Goal: Information Seeking & Learning: Learn about a topic

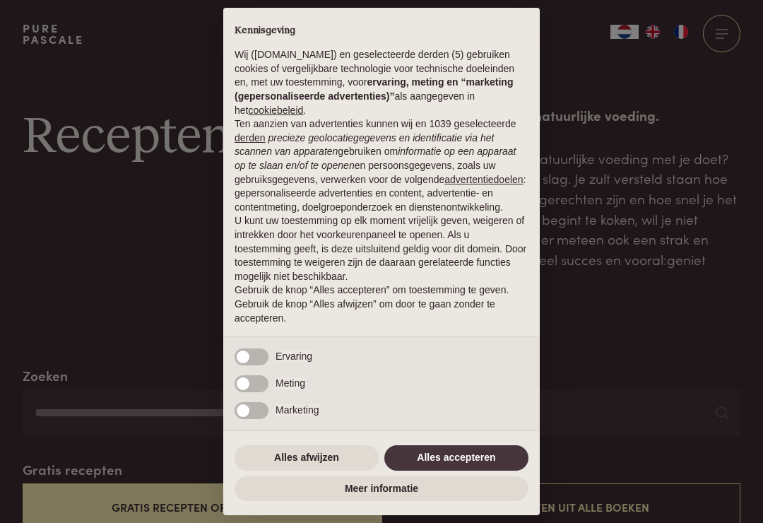
click at [476, 455] on button "Alles accepteren" at bounding box center [457, 457] width 144 height 25
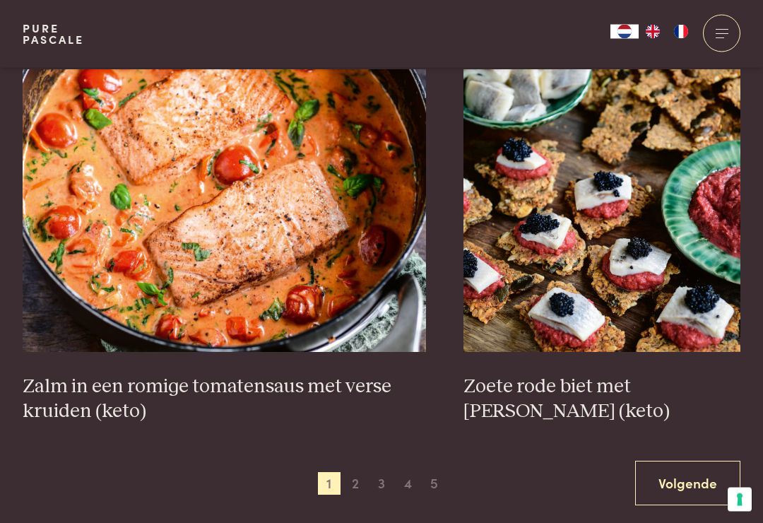
scroll to position [2505, 0]
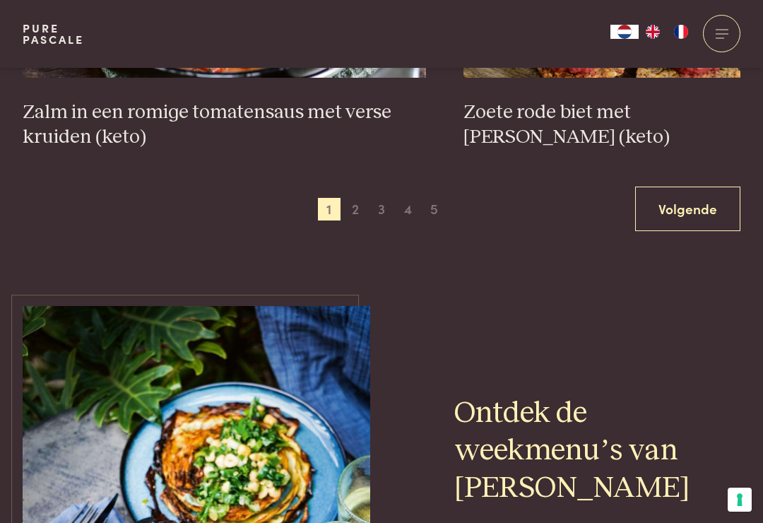
click at [348, 198] on span "2" at bounding box center [355, 209] width 23 height 23
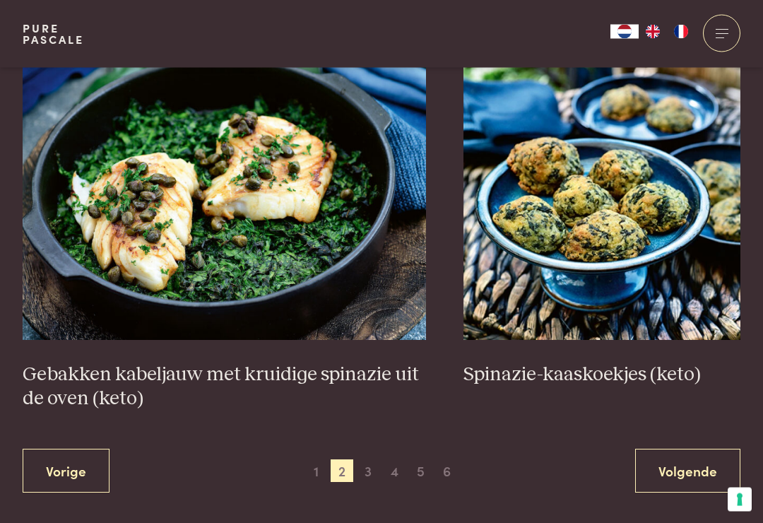
scroll to position [2472, 0]
click at [370, 459] on span "3" at bounding box center [368, 470] width 23 height 23
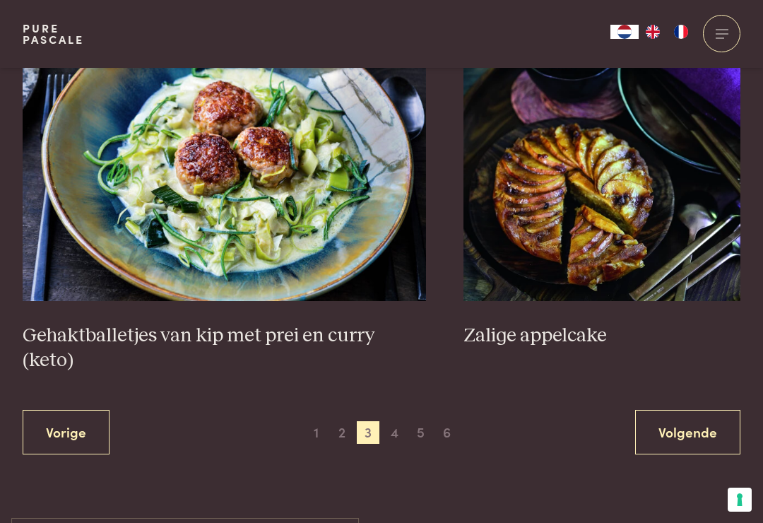
scroll to position [2583, 0]
click at [397, 422] on span "4" at bounding box center [395, 433] width 23 height 23
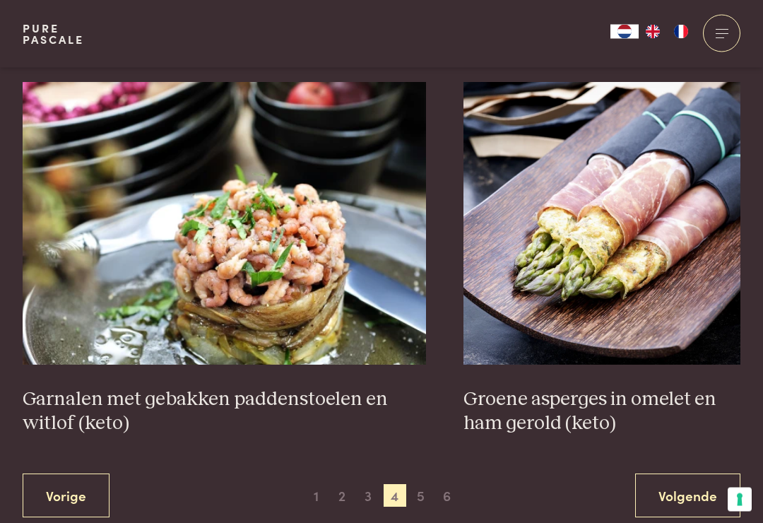
scroll to position [2447, 0]
click at [421, 486] on span "5" at bounding box center [421, 495] width 23 height 23
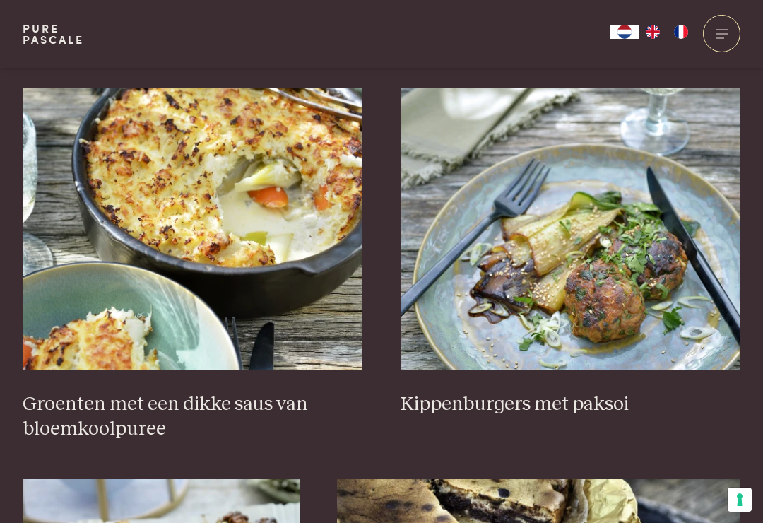
scroll to position [532, 0]
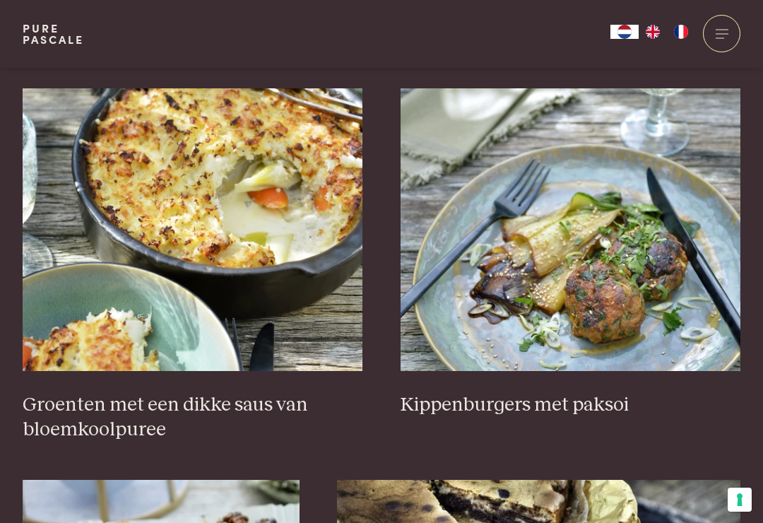
click at [250, 399] on h3 "Groenten met een dikke saus van bloemkoolpuree" at bounding box center [193, 417] width 341 height 49
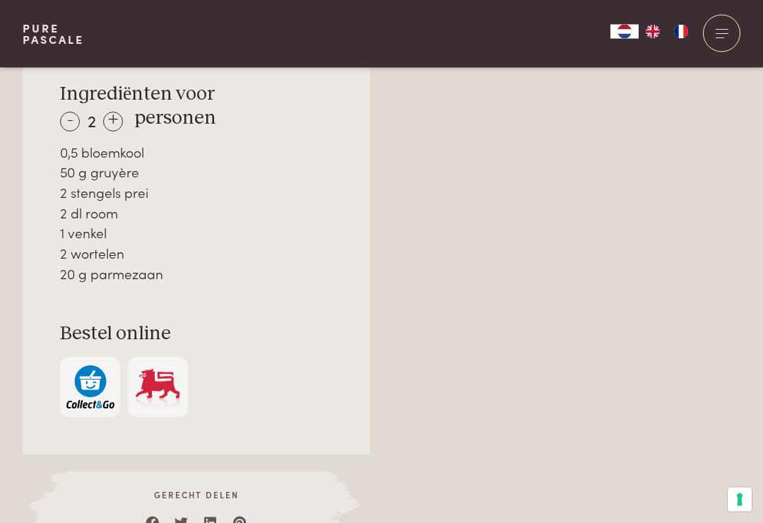
scroll to position [1043, 0]
click at [111, 112] on div "+" at bounding box center [113, 122] width 20 height 20
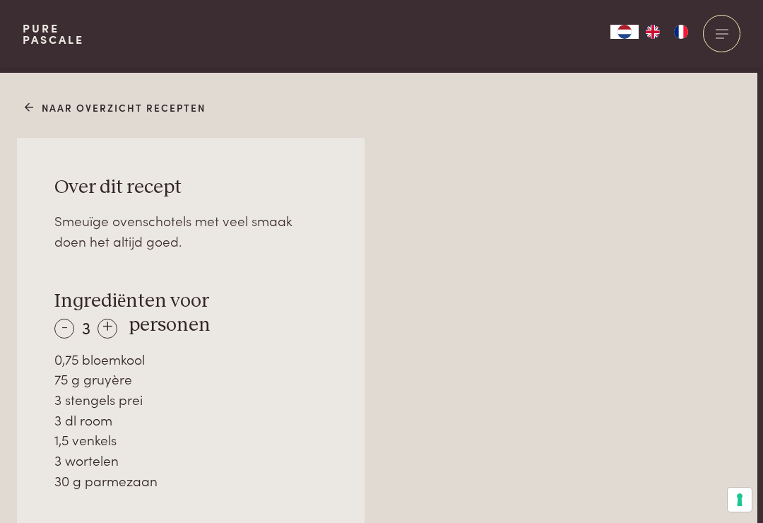
scroll to position [836, 6]
click at [37, 101] on link "Naar overzicht recepten" at bounding box center [116, 108] width 182 height 15
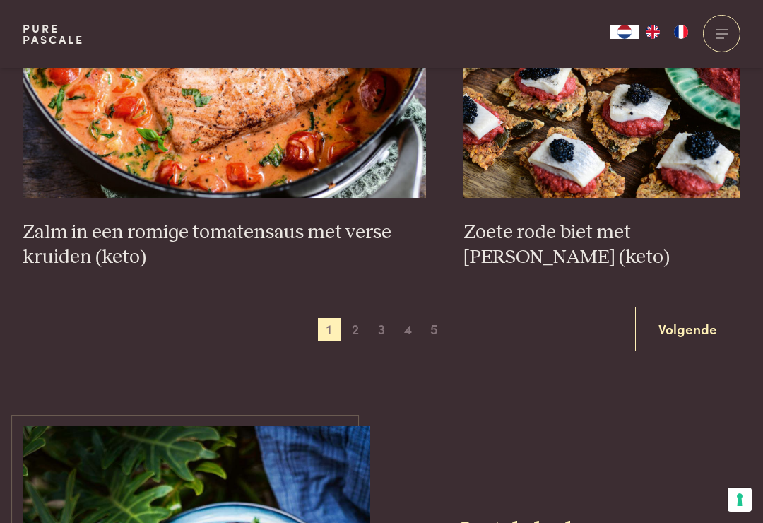
scroll to position [2628, 0]
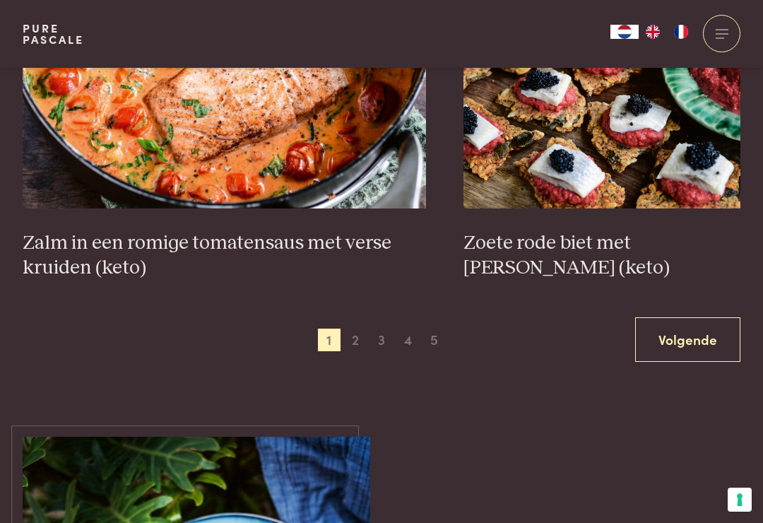
click at [420, 329] on div "1 2 3 4 5 6" at bounding box center [382, 340] width 128 height 23
click at [435, 329] on span "5" at bounding box center [434, 340] width 23 height 23
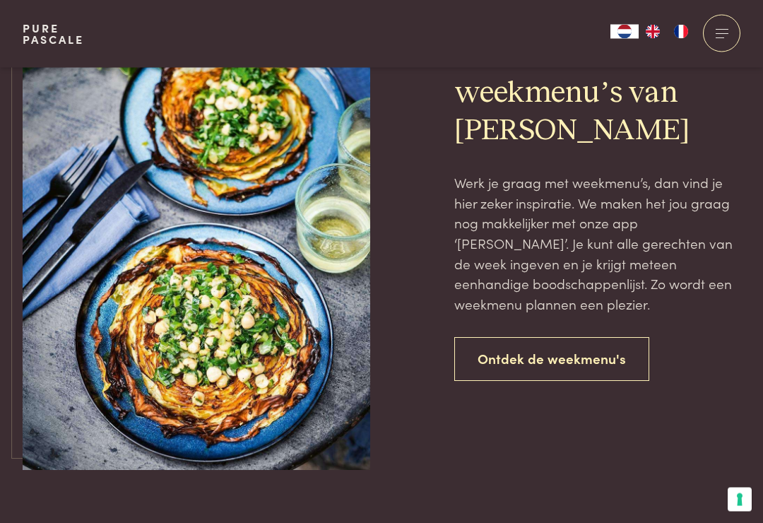
scroll to position [3141, 0]
click at [601, 352] on link "Ontdek de weekmenu's" at bounding box center [552, 359] width 195 height 45
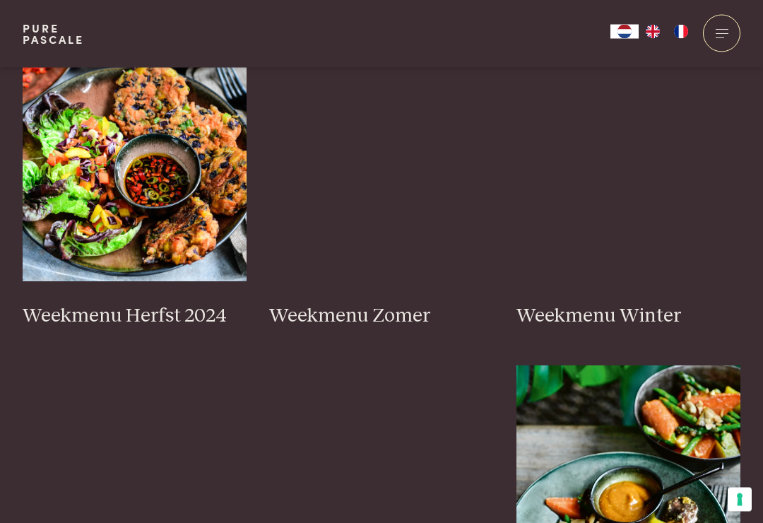
scroll to position [455, 0]
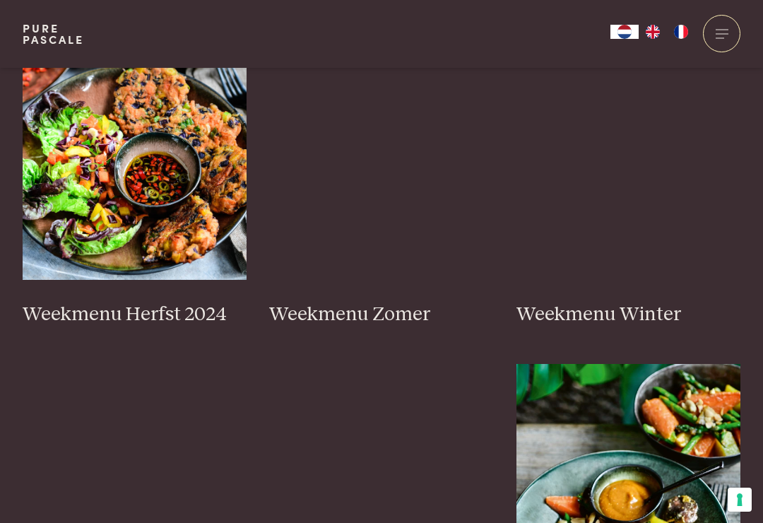
click at [177, 308] on h3 "Weekmenu Herfst 2024" at bounding box center [135, 315] width 225 height 25
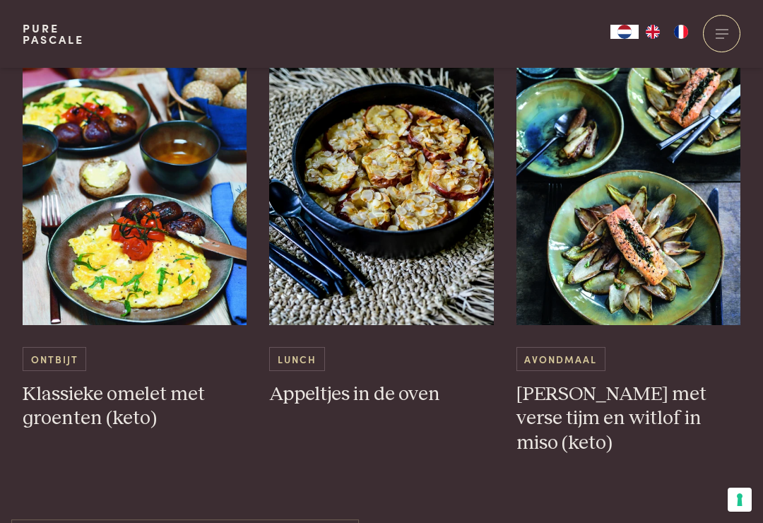
scroll to position [4217, 0]
